Goal: Information Seeking & Learning: Learn about a topic

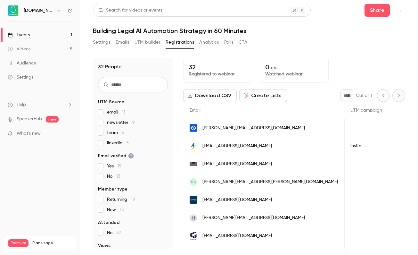
scroll to position [0, 988]
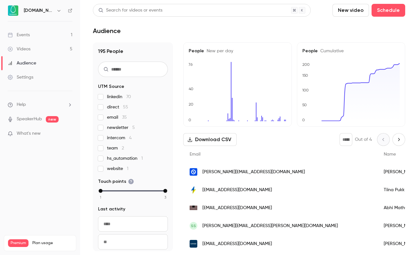
click at [52, 33] on link "Events 1" at bounding box center [40, 35] width 80 height 14
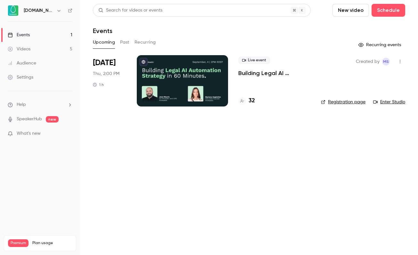
click at [29, 46] on div "Videos" at bounding box center [19, 49] width 23 height 6
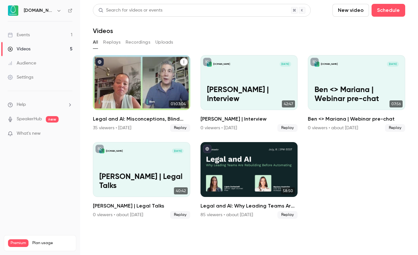
click at [142, 80] on div "Legal and AI: Misconceptions, Blind Spots, and What Comes Next" at bounding box center [141, 82] width 97 height 55
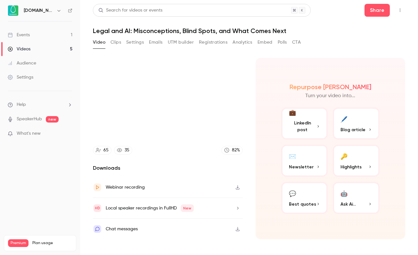
click at [218, 41] on button "Registrations" at bounding box center [213, 42] width 28 height 10
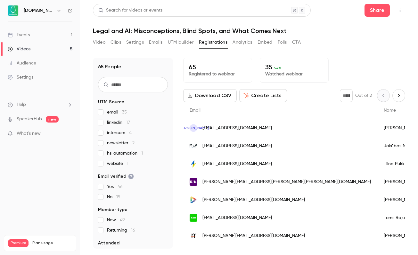
click at [110, 120] on span "linkedin 17" at bounding box center [118, 122] width 23 height 6
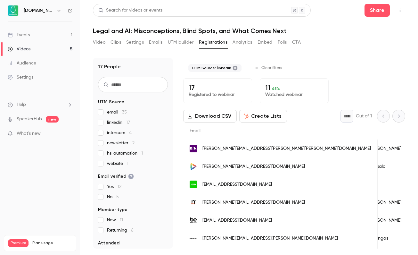
scroll to position [0, 52]
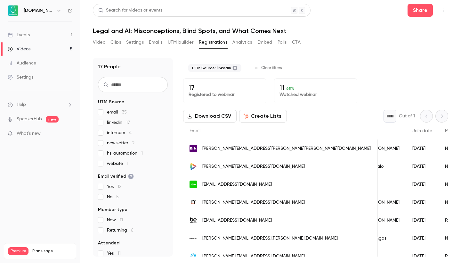
click at [45, 33] on link "Events 1" at bounding box center [40, 35] width 80 height 14
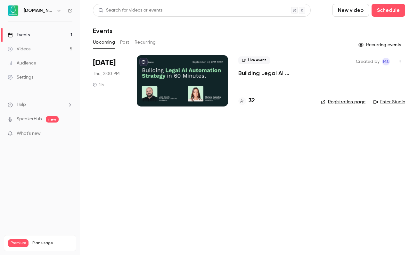
click at [17, 34] on div "Events" at bounding box center [19, 35] width 22 height 6
